Goal: Task Accomplishment & Management: Manage account settings

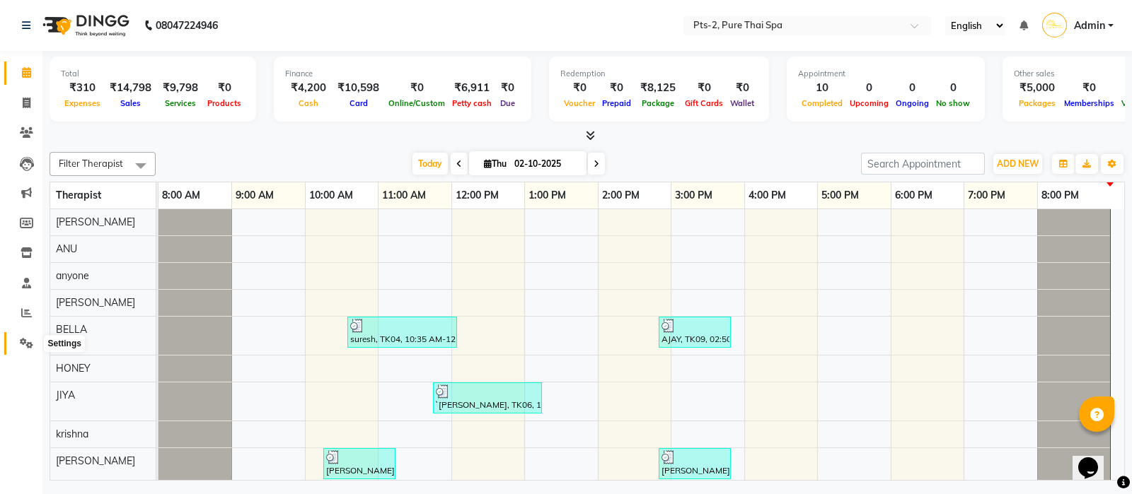
click at [25, 344] on icon at bounding box center [26, 343] width 13 height 11
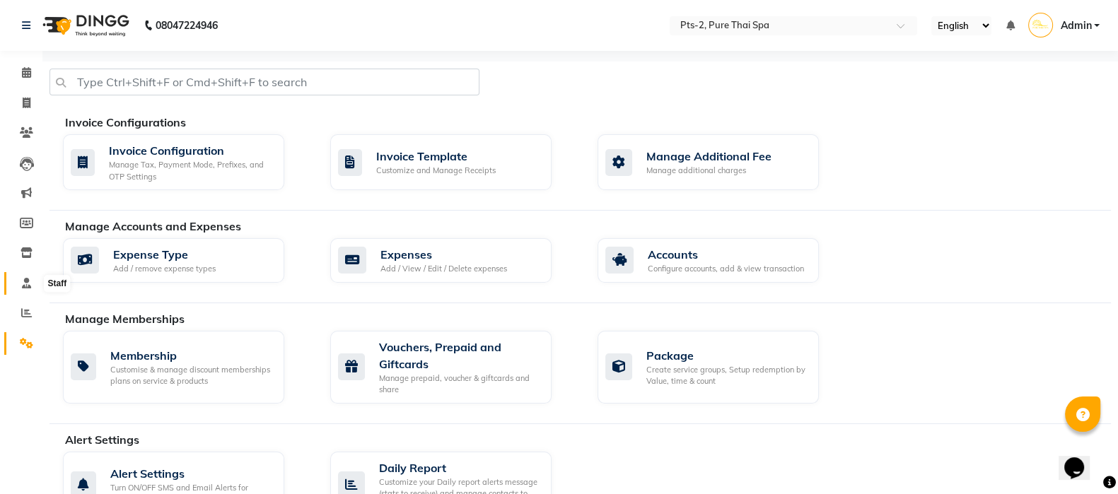
click at [21, 288] on span at bounding box center [26, 284] width 25 height 16
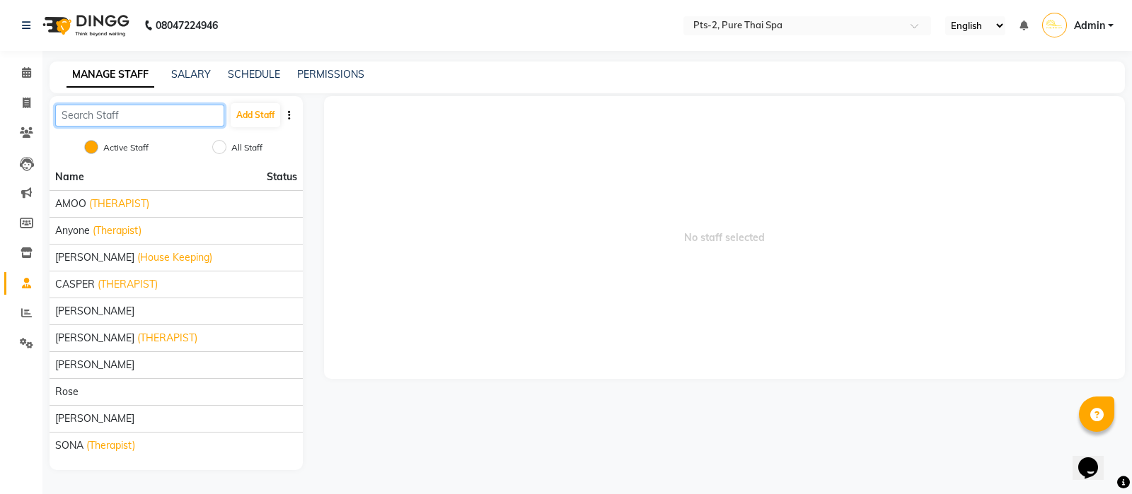
click at [124, 123] on input "text" at bounding box center [139, 116] width 169 height 22
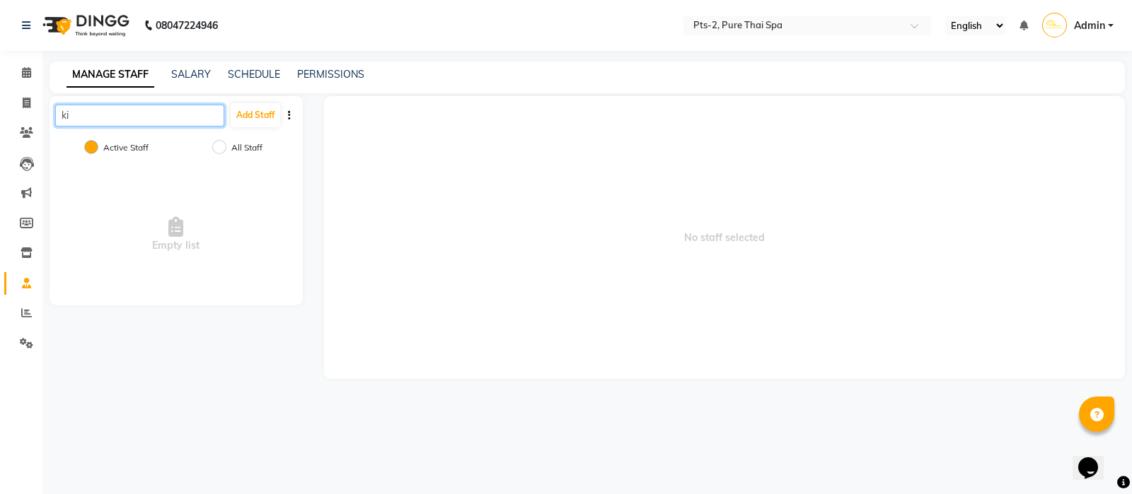
type input "ki"
click at [712, 26] on input "text" at bounding box center [792, 27] width 205 height 14
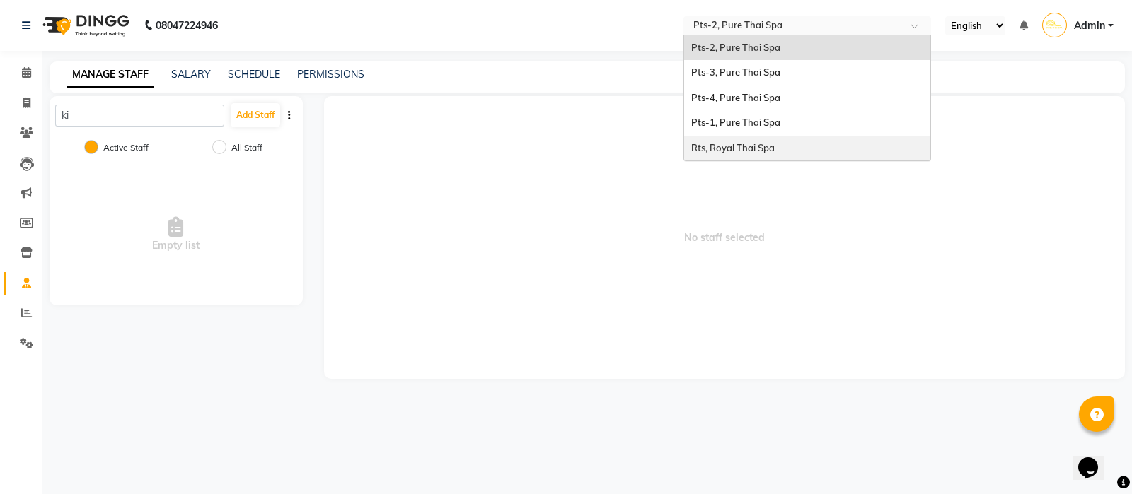
click at [717, 149] on span "Rts, Royal Thai Spa" at bounding box center [732, 147] width 83 height 11
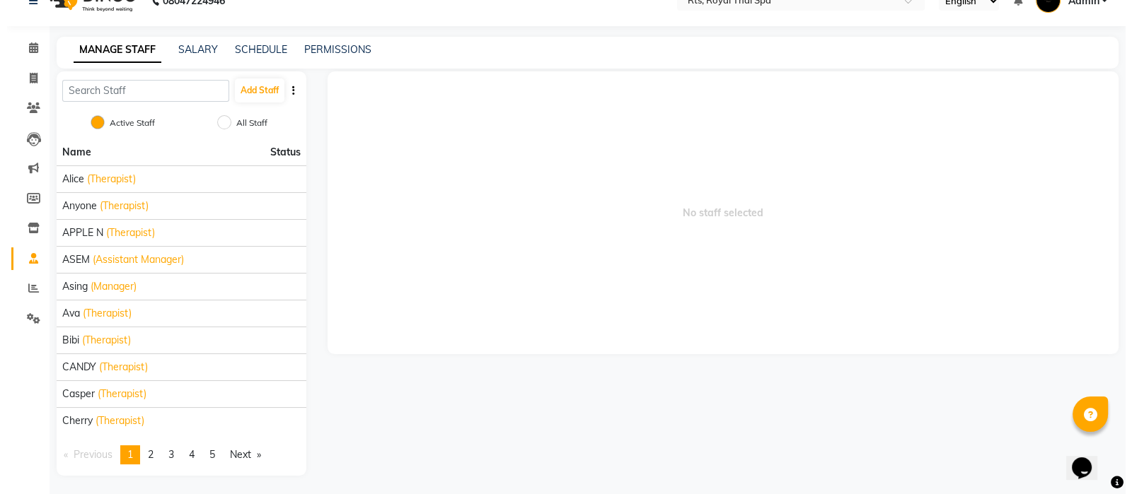
scroll to position [25, 0]
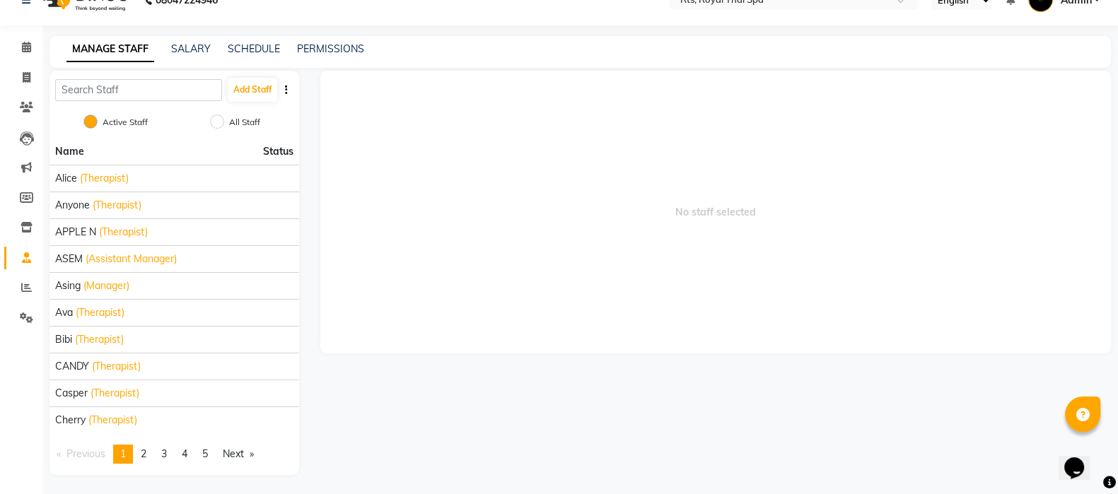
click at [145, 452] on span "2" at bounding box center [144, 454] width 6 height 13
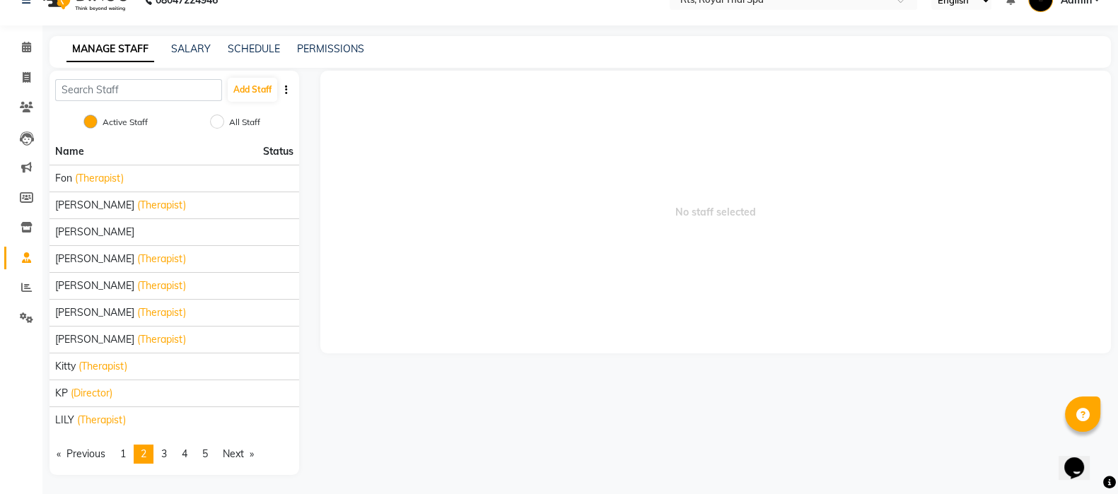
click at [127, 368] on span "(Therapist)" at bounding box center [103, 366] width 49 height 15
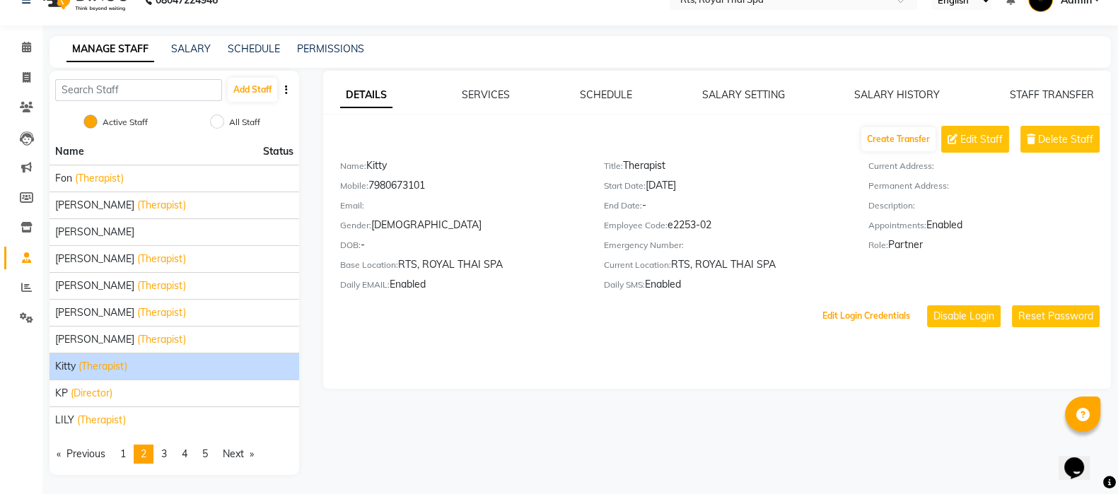
click at [888, 318] on button "Edit Login Credentials" at bounding box center [866, 316] width 99 height 24
select select "1431"
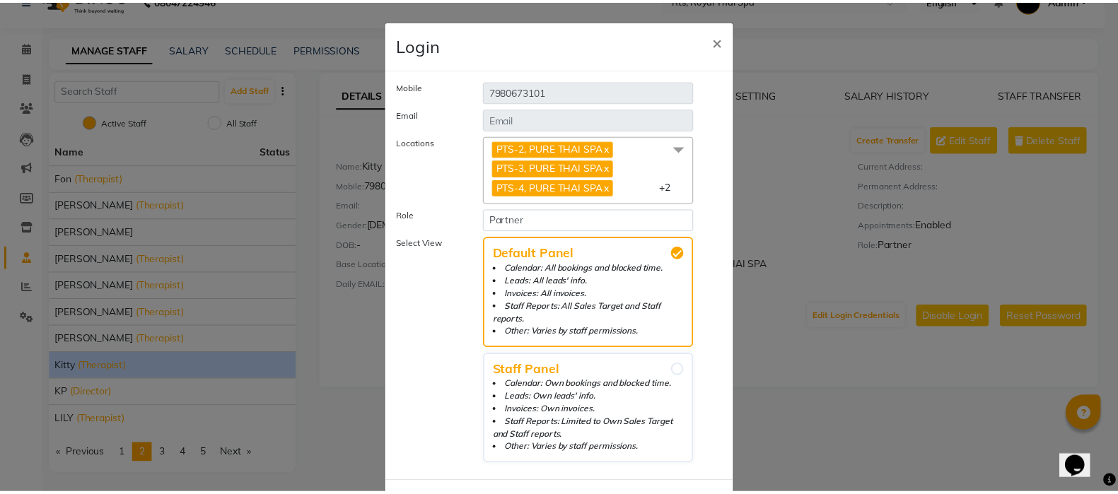
scroll to position [0, 0]
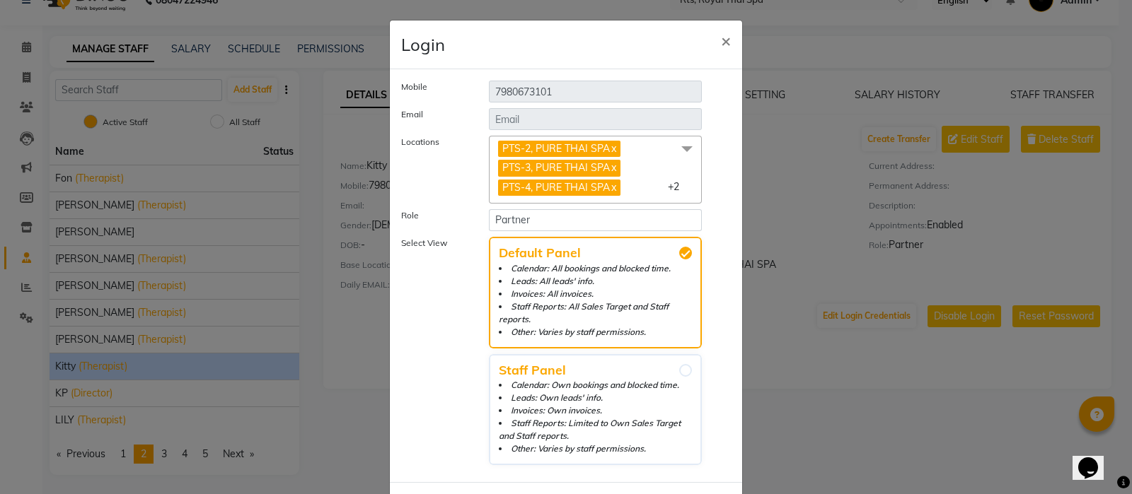
click at [721, 42] on span "×" at bounding box center [726, 40] width 10 height 21
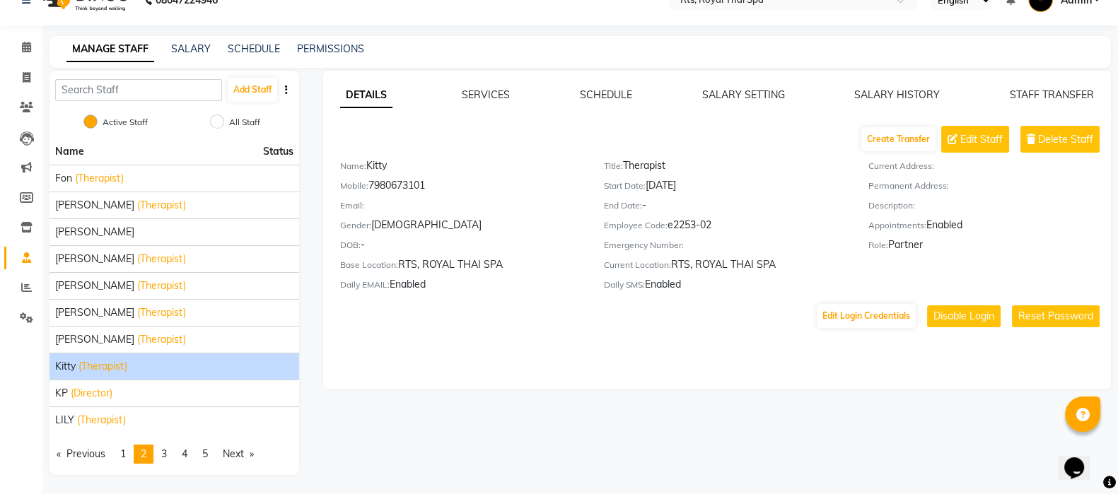
click at [1047, 320] on button "Reset Password" at bounding box center [1056, 317] width 88 height 22
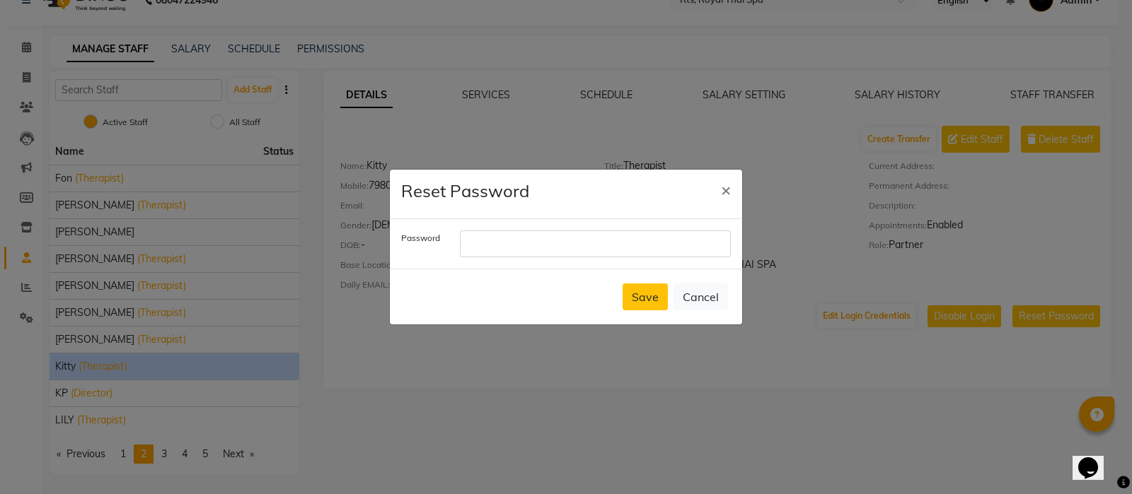
click at [726, 187] on span "×" at bounding box center [726, 189] width 10 height 21
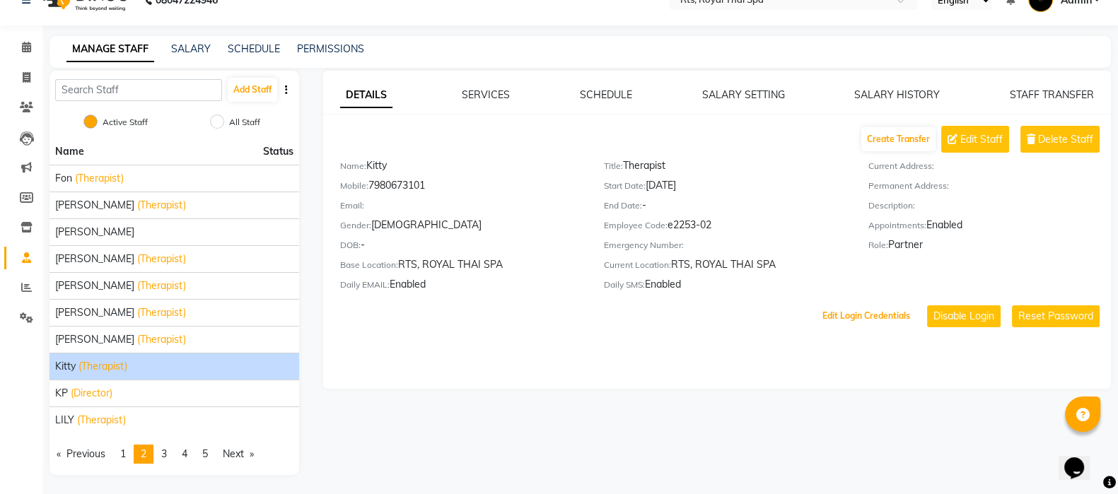
click at [837, 320] on button "Edit Login Credentials" at bounding box center [866, 316] width 99 height 24
select select "1431"
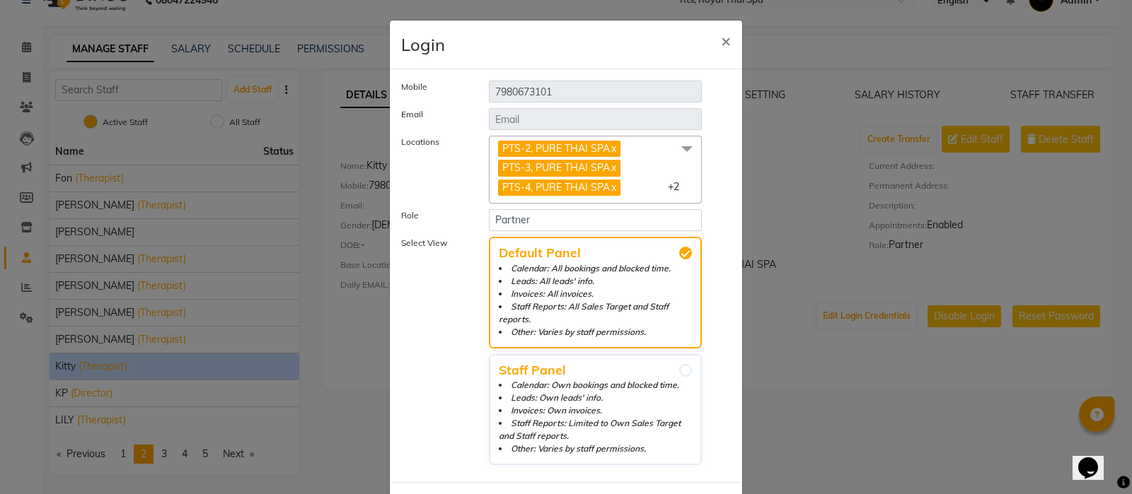
click at [721, 42] on span "×" at bounding box center [726, 40] width 10 height 21
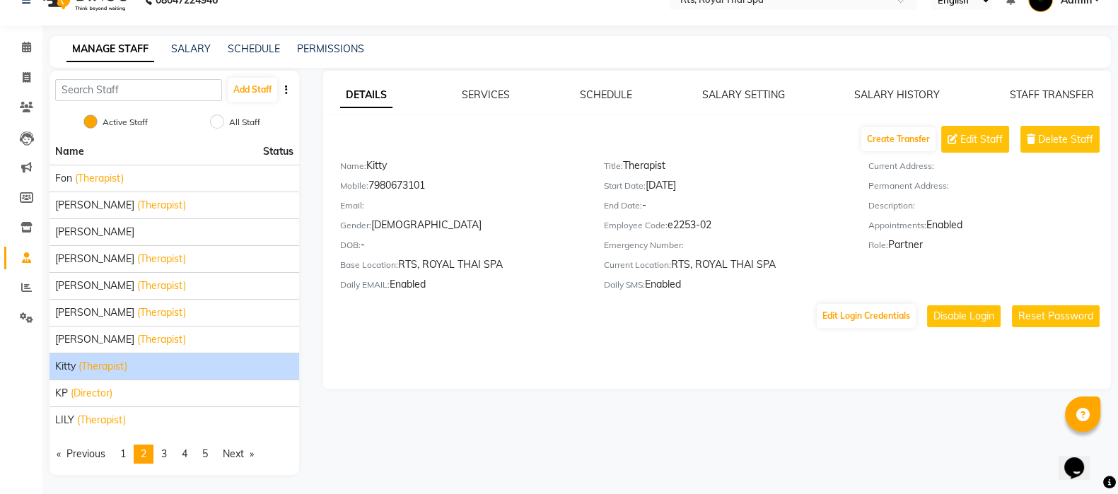
click at [1042, 322] on button "Reset Password" at bounding box center [1056, 317] width 88 height 22
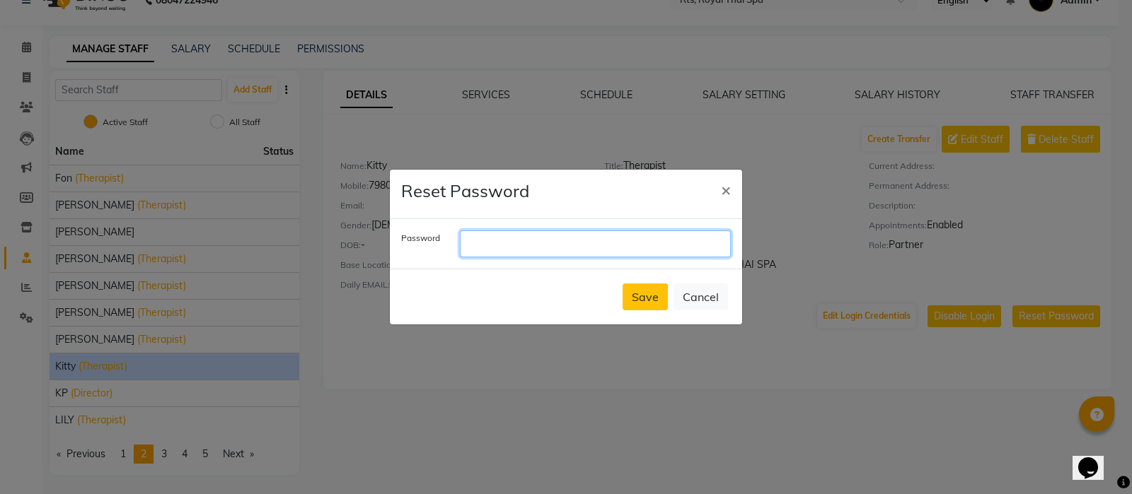
click at [479, 245] on input "text" at bounding box center [595, 244] width 271 height 27
type input "3101"
click at [643, 299] on button "Save" at bounding box center [645, 297] width 45 height 27
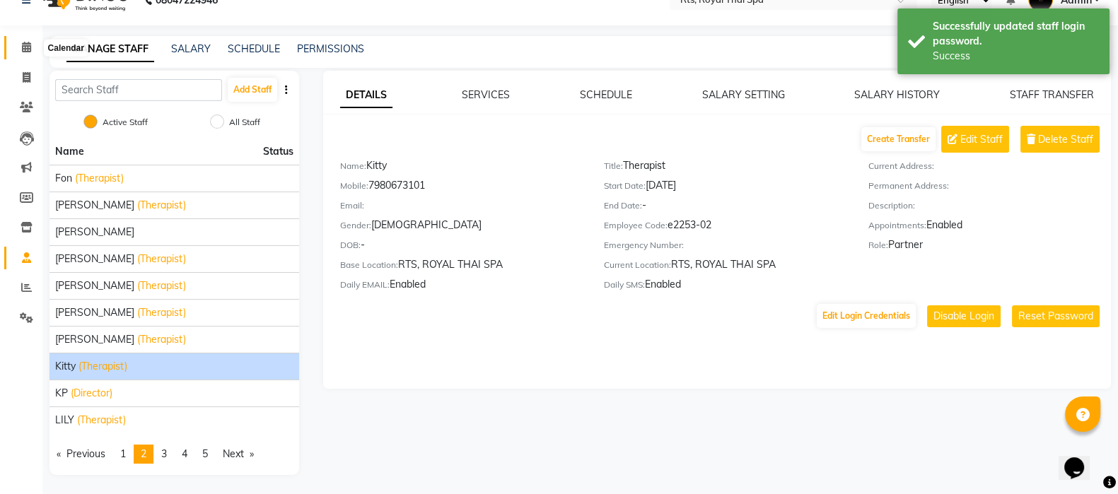
click at [25, 50] on icon at bounding box center [26, 47] width 9 height 11
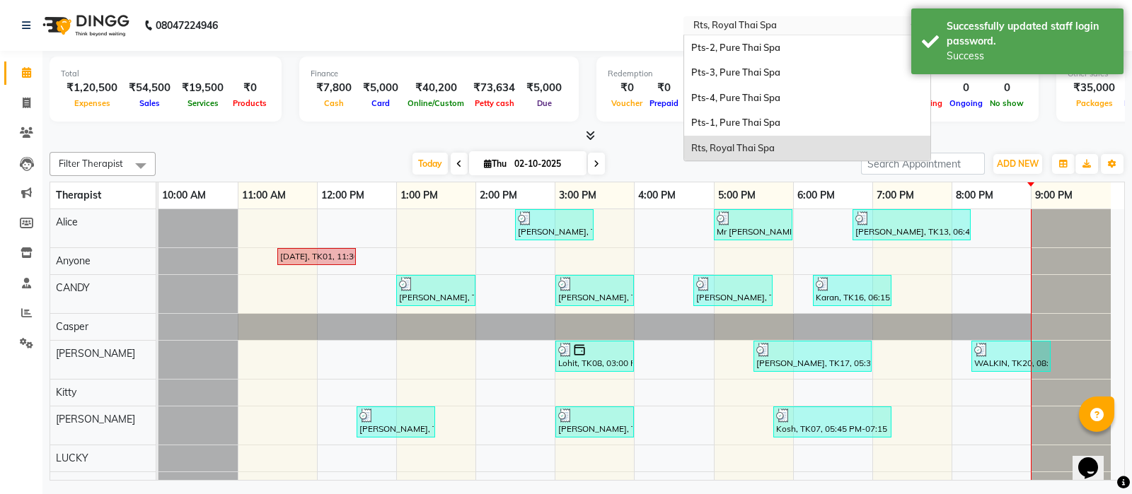
click at [768, 23] on input "text" at bounding box center [792, 27] width 205 height 14
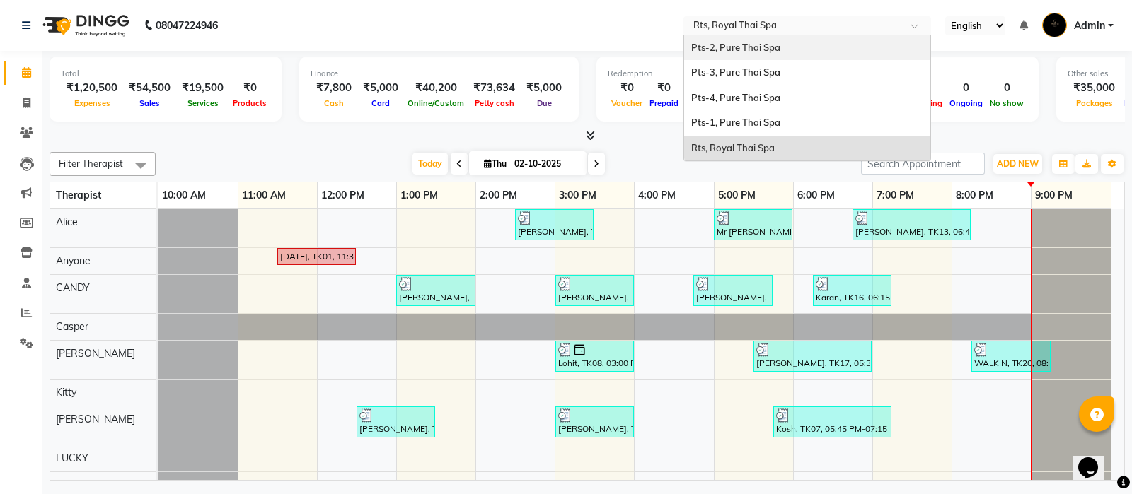
click at [734, 51] on span "Pts-2, Pure Thai Spa" at bounding box center [735, 47] width 89 height 11
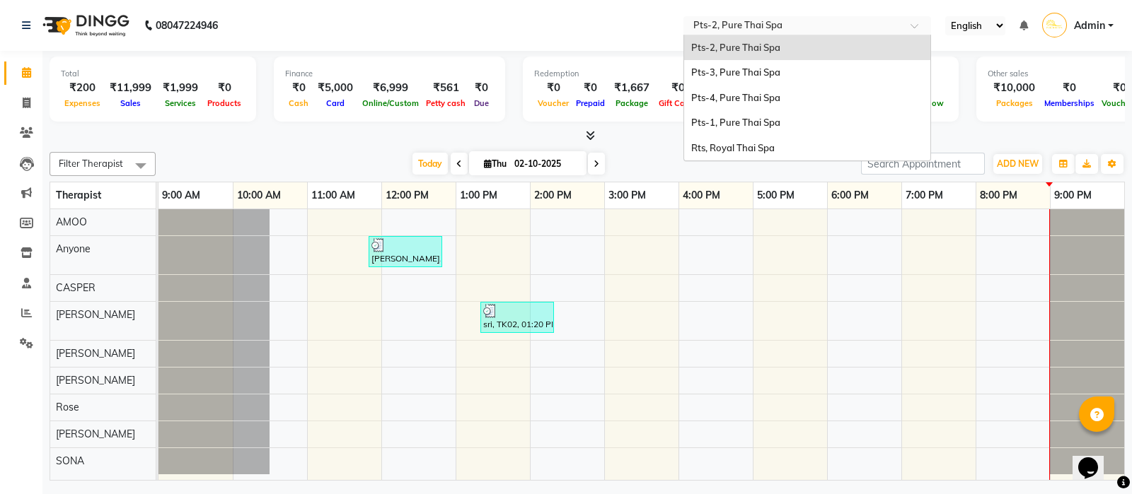
click at [765, 18] on div "× Pts-2, Pure Thai Spa" at bounding box center [737, 25] width 89 height 14
click at [750, 70] on span "Pts-3, Pure Thai Spa" at bounding box center [735, 71] width 89 height 11
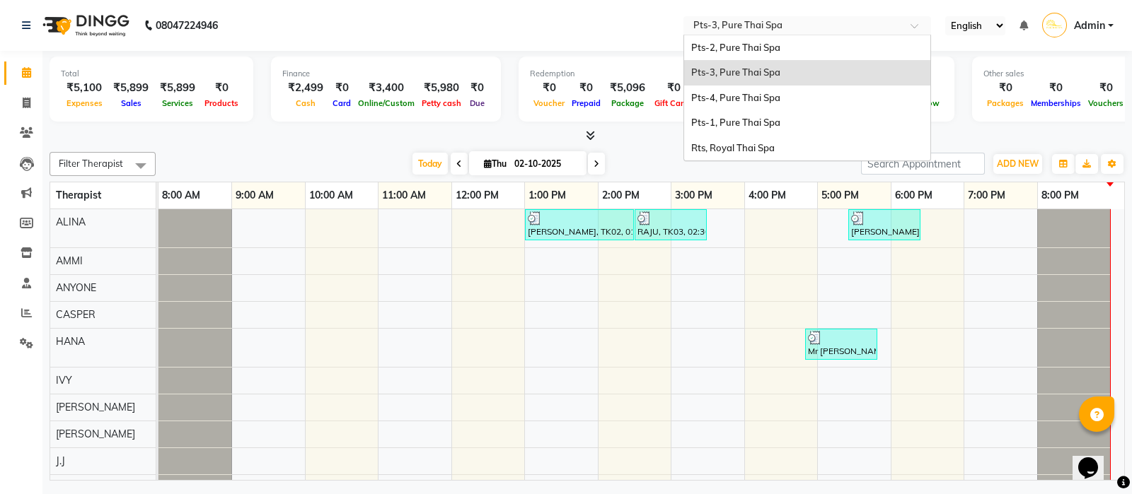
click at [773, 17] on div "Select Location × Pts-3, Pure Thai Spa" at bounding box center [807, 25] width 248 height 19
click at [771, 95] on span "Pts-4, Pure Thai Spa" at bounding box center [735, 97] width 89 height 11
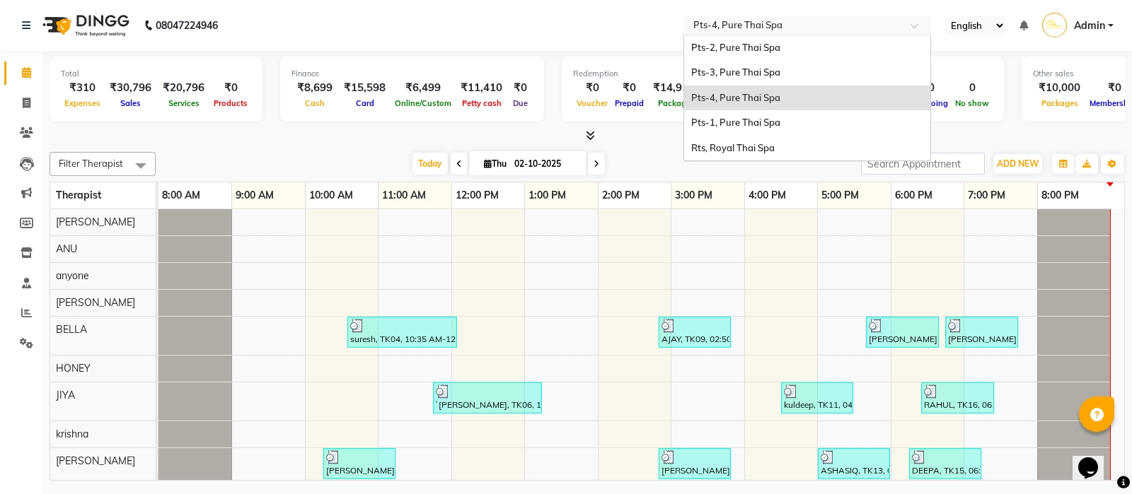
click at [765, 23] on input "text" at bounding box center [792, 27] width 205 height 14
click at [756, 72] on span "Pts-3, Pure Thai Spa" at bounding box center [735, 71] width 89 height 11
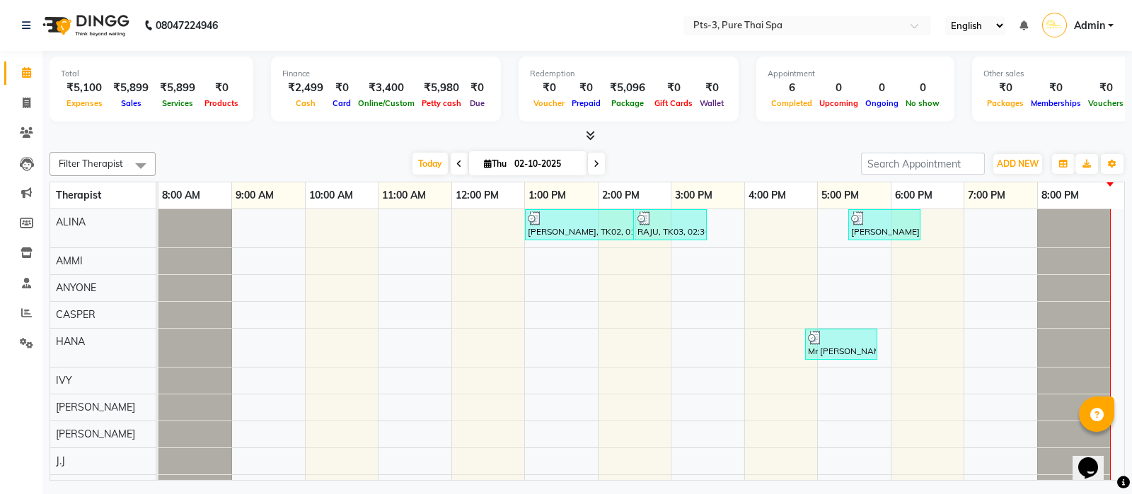
click at [739, 23] on input "text" at bounding box center [792, 27] width 205 height 14
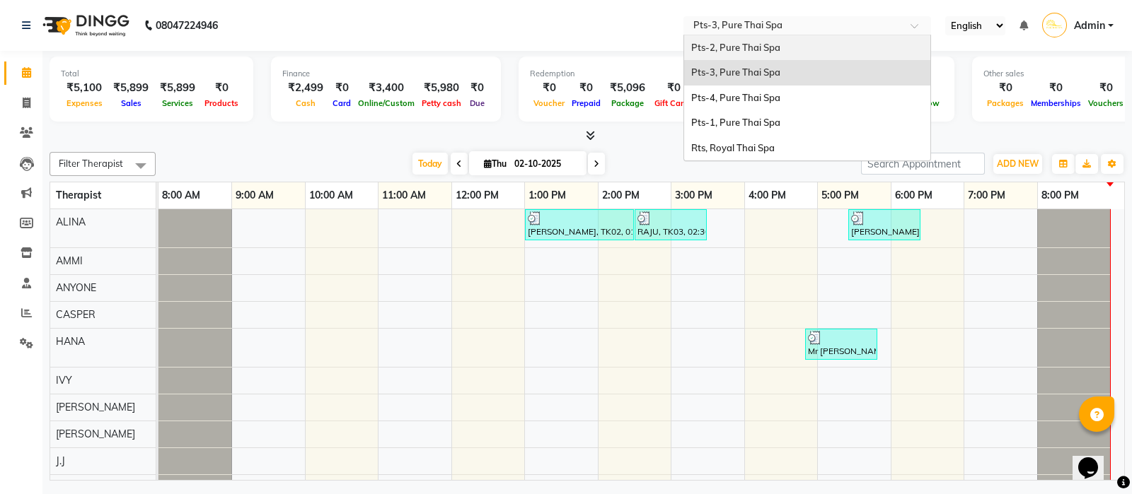
click at [736, 44] on span "Pts-2, Pure Thai Spa" at bounding box center [735, 47] width 89 height 11
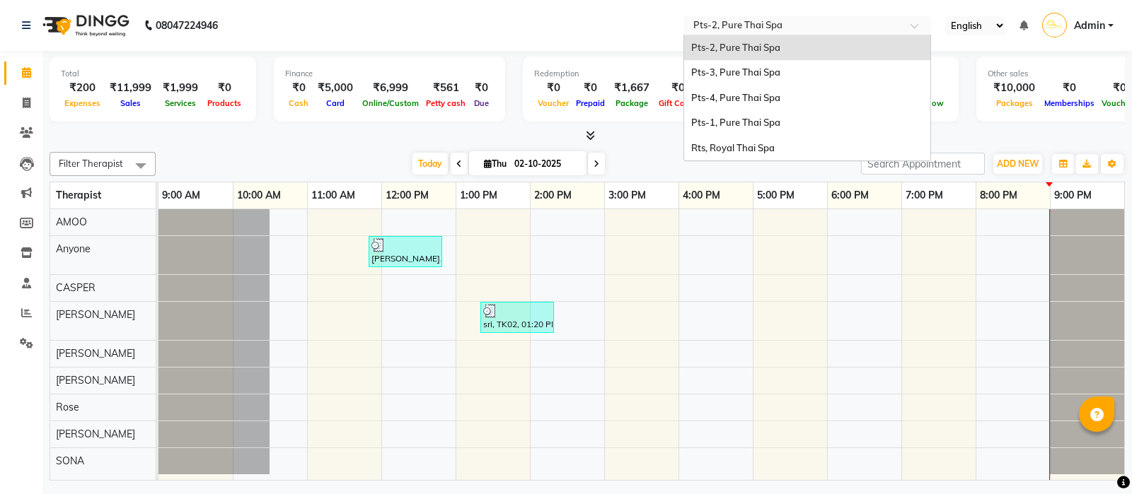
click at [745, 28] on input "text" at bounding box center [792, 27] width 205 height 14
click at [724, 123] on span "Pts-1, Pure Thai Spa" at bounding box center [735, 122] width 89 height 11
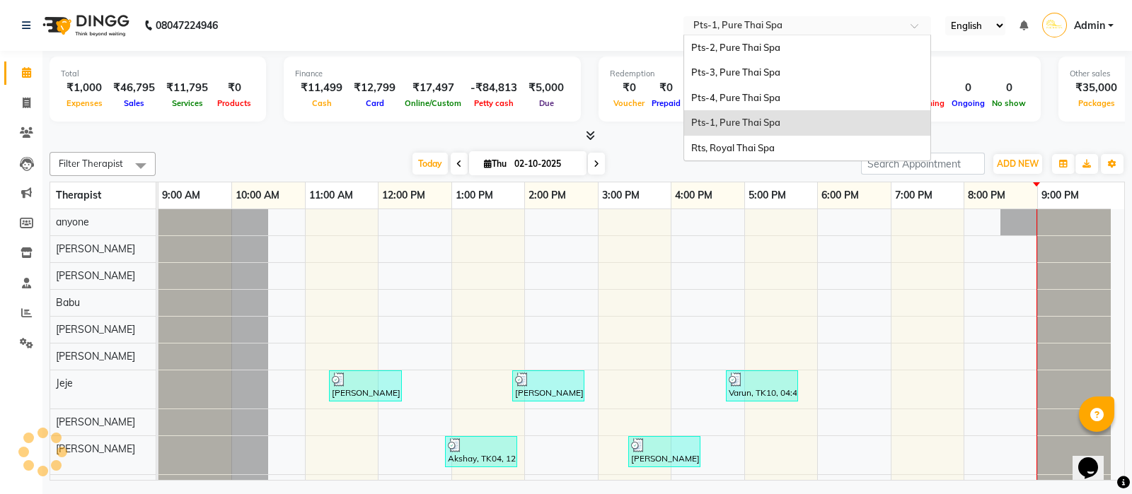
click at [780, 26] on input "text" at bounding box center [792, 27] width 205 height 14
